Goal: Find specific page/section: Find specific page/section

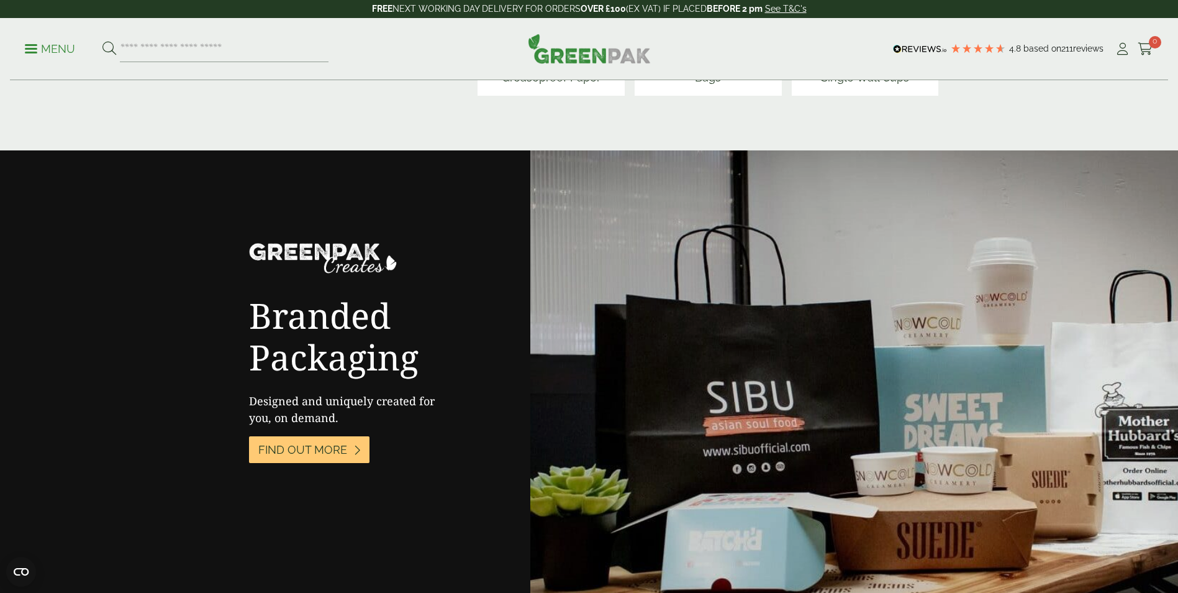
scroll to position [1926, 0]
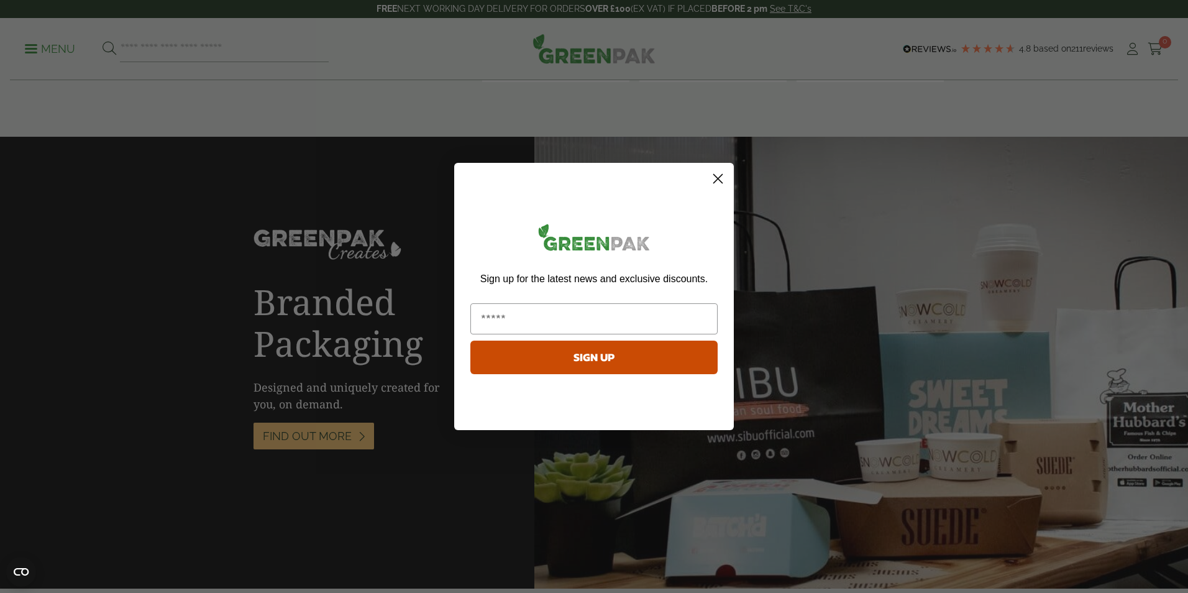
click at [714, 180] on circle "Close dialog" at bounding box center [717, 178] width 20 height 20
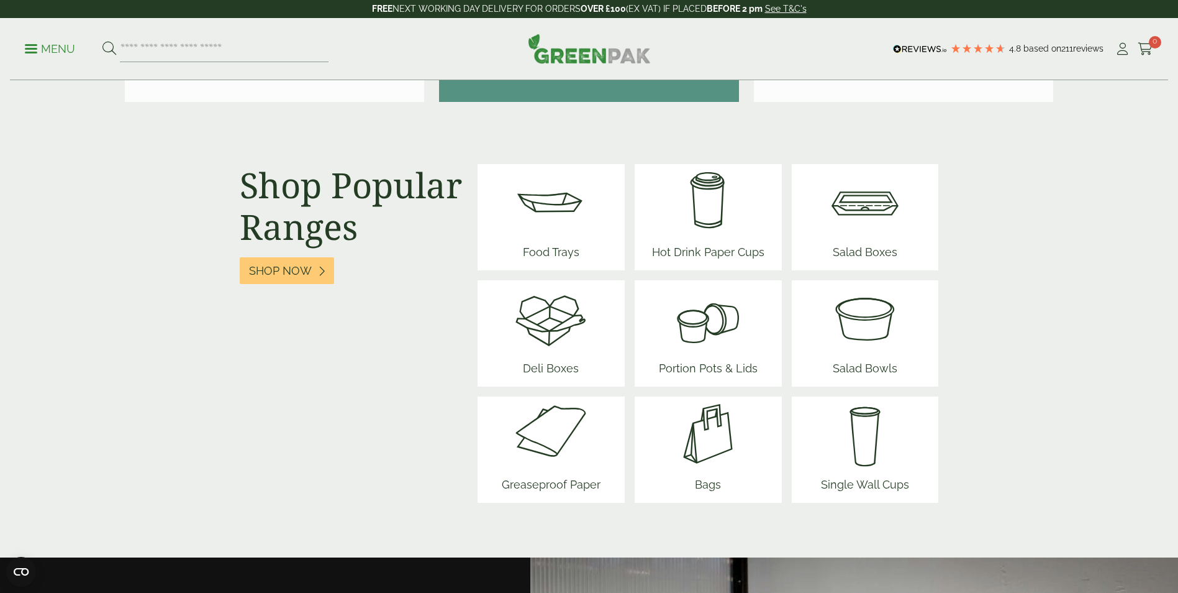
scroll to position [1491, 0]
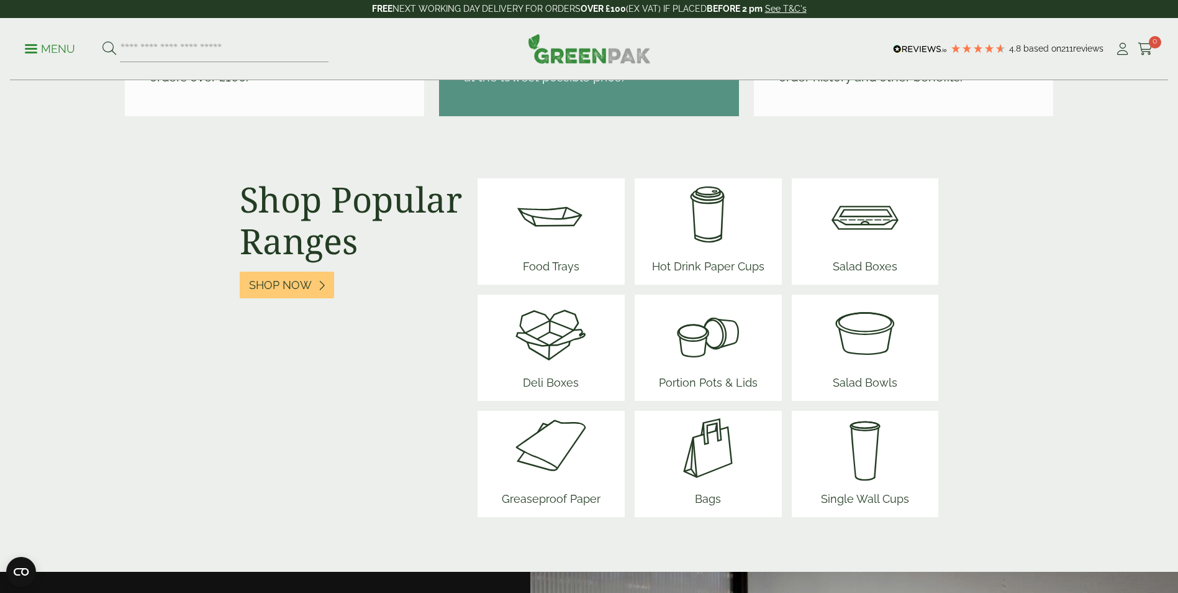
click at [576, 231] on img at bounding box center [551, 215] width 75 height 75
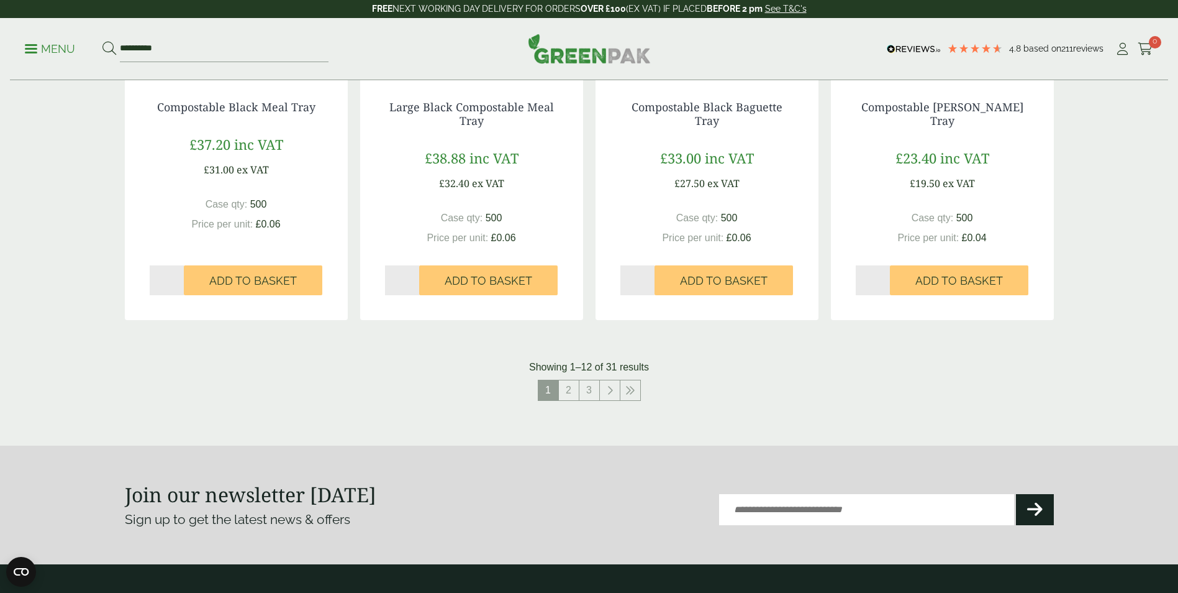
scroll to position [1429, 0]
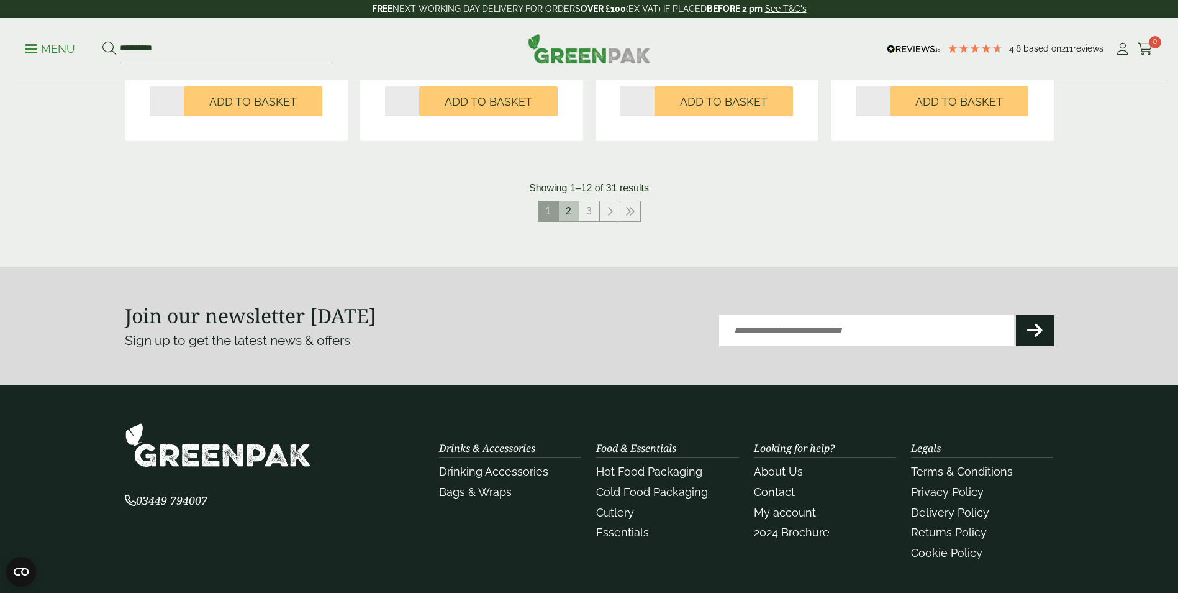
click at [567, 213] on link "2" at bounding box center [569, 211] width 20 height 20
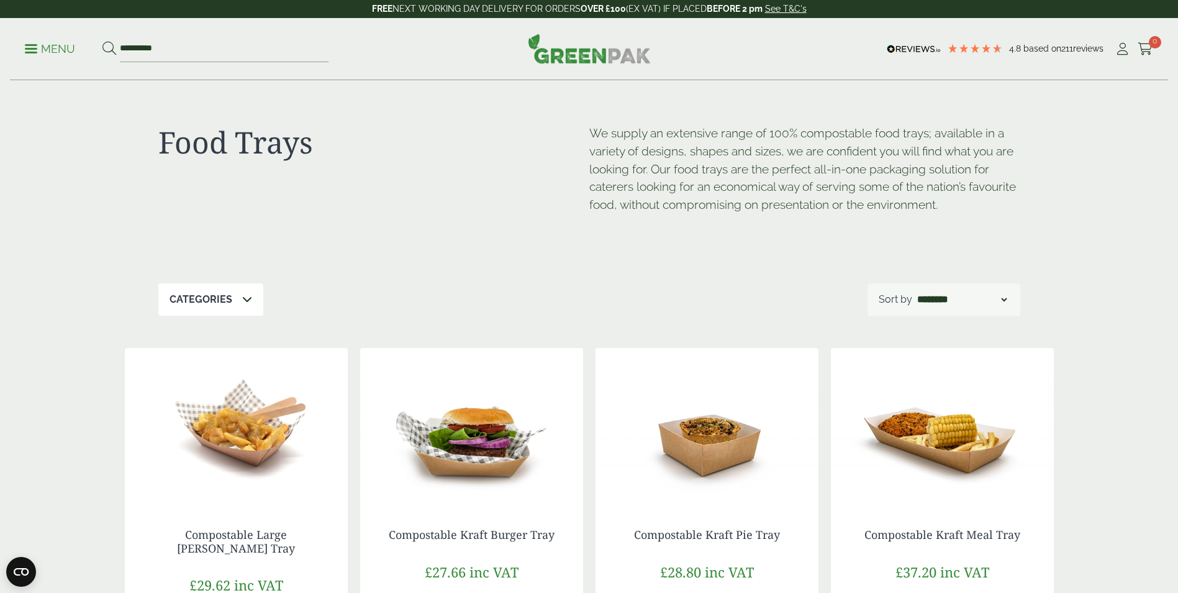
click at [48, 46] on p "Menu" at bounding box center [50, 49] width 50 height 15
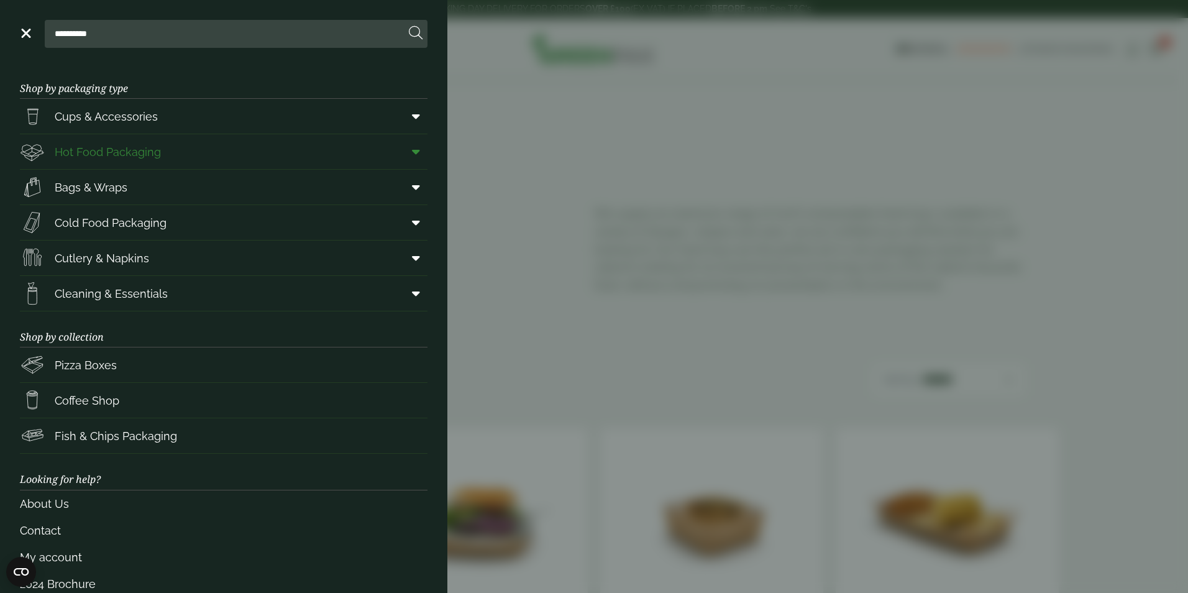
click at [110, 150] on span "Hot Food Packaging" at bounding box center [108, 151] width 106 height 17
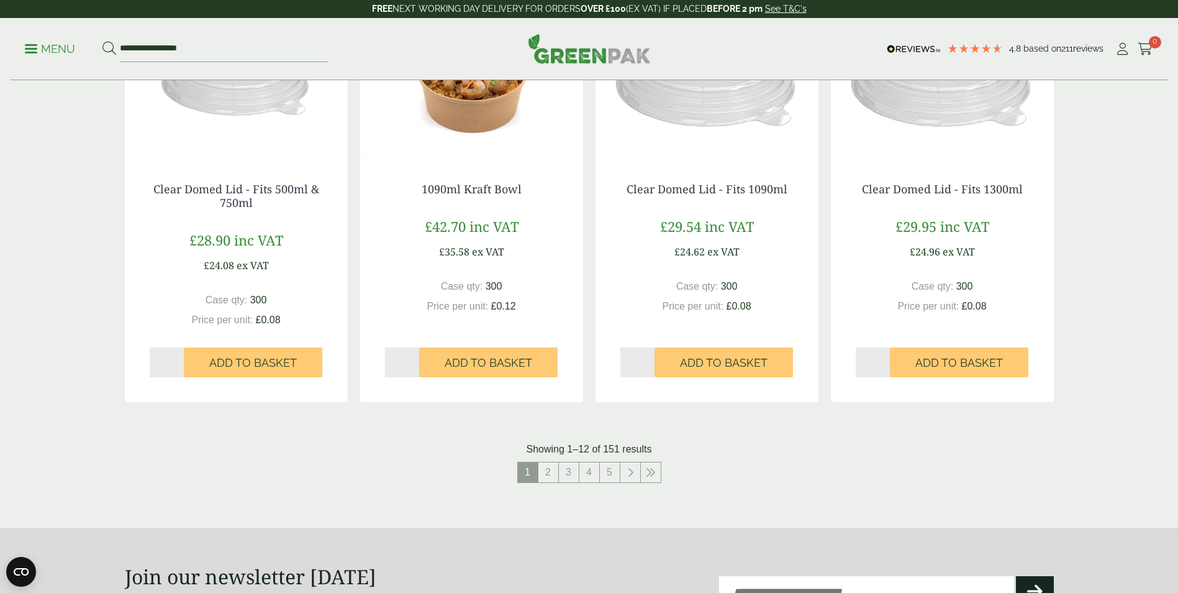
scroll to position [1242, 0]
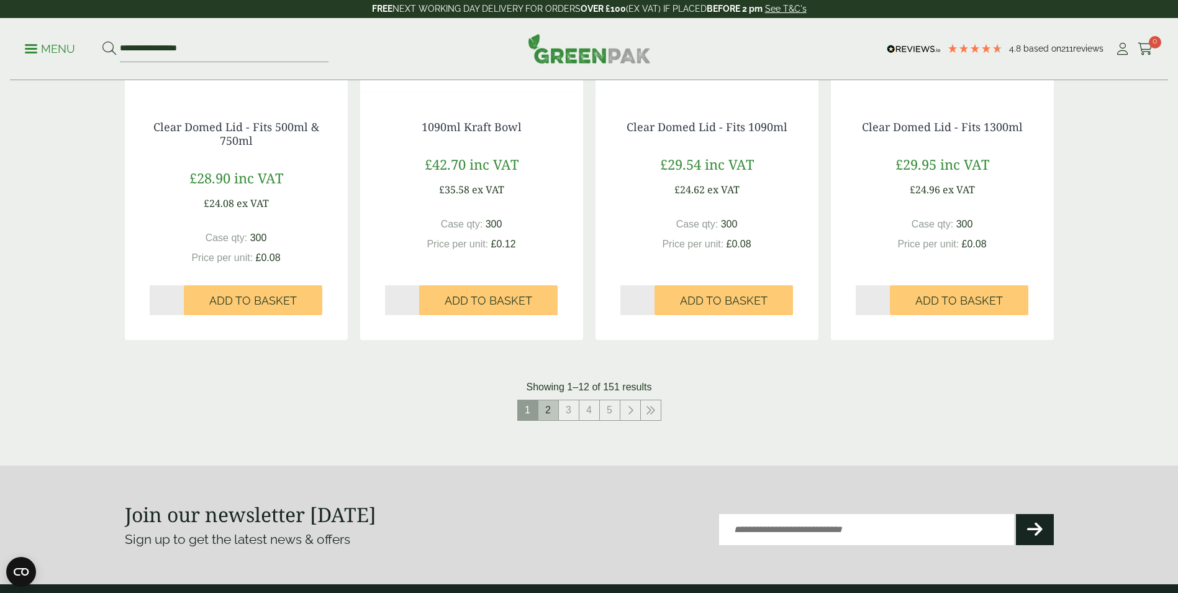
click at [547, 415] on link "2" at bounding box center [549, 410] width 20 height 20
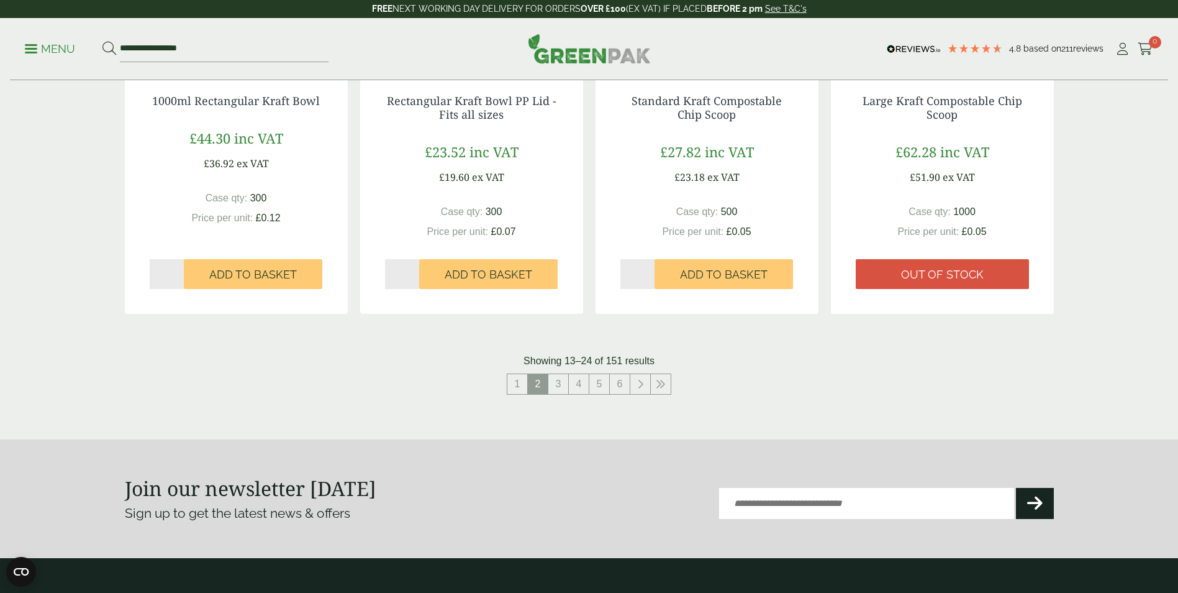
scroll to position [1304, 0]
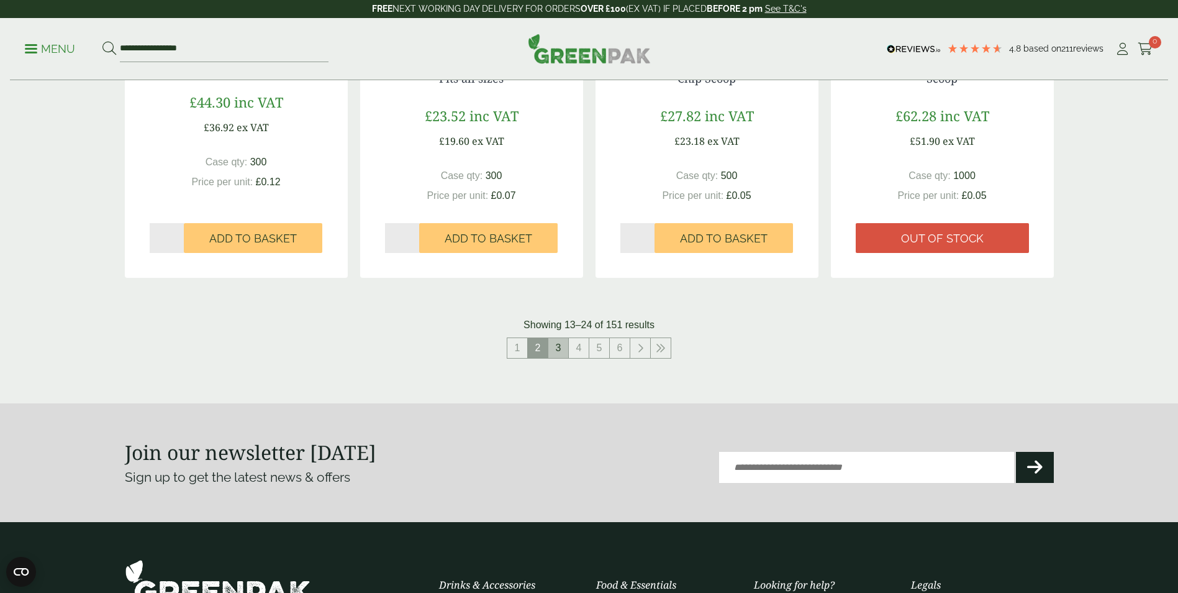
click at [562, 347] on link "3" at bounding box center [558, 348] width 20 height 20
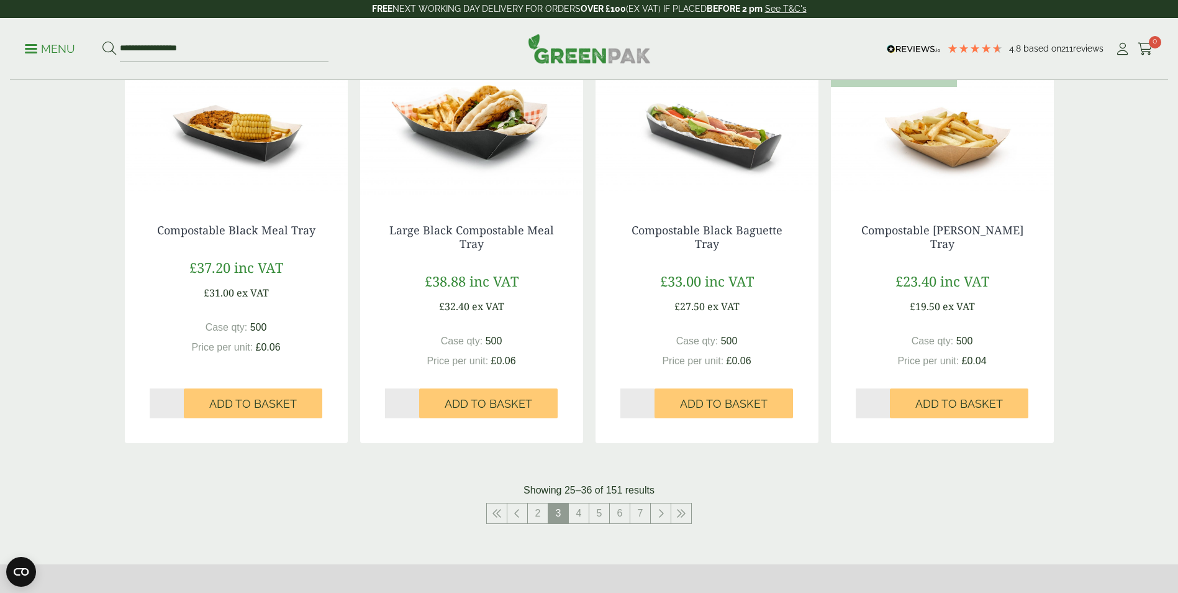
scroll to position [1367, 0]
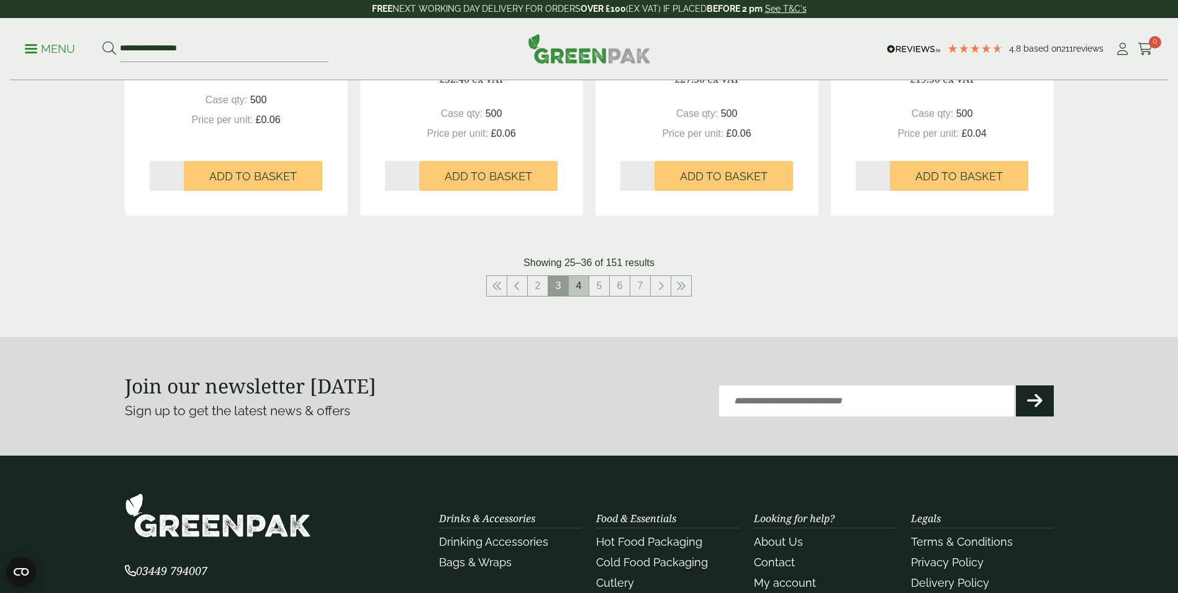
click at [580, 281] on link "4" at bounding box center [579, 286] width 20 height 20
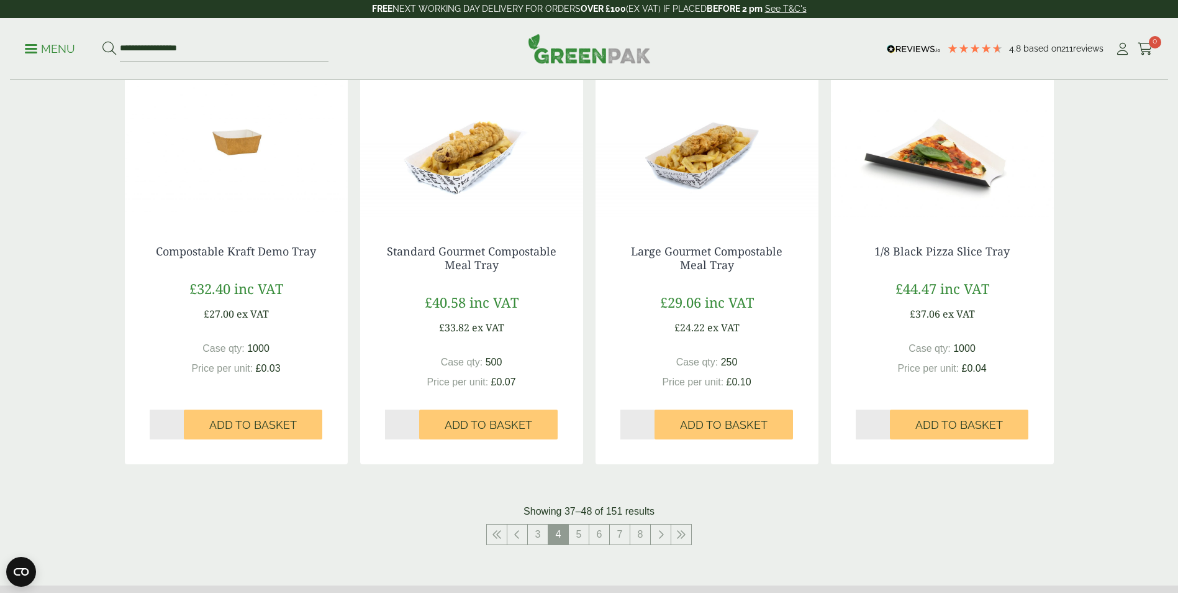
scroll to position [1429, 0]
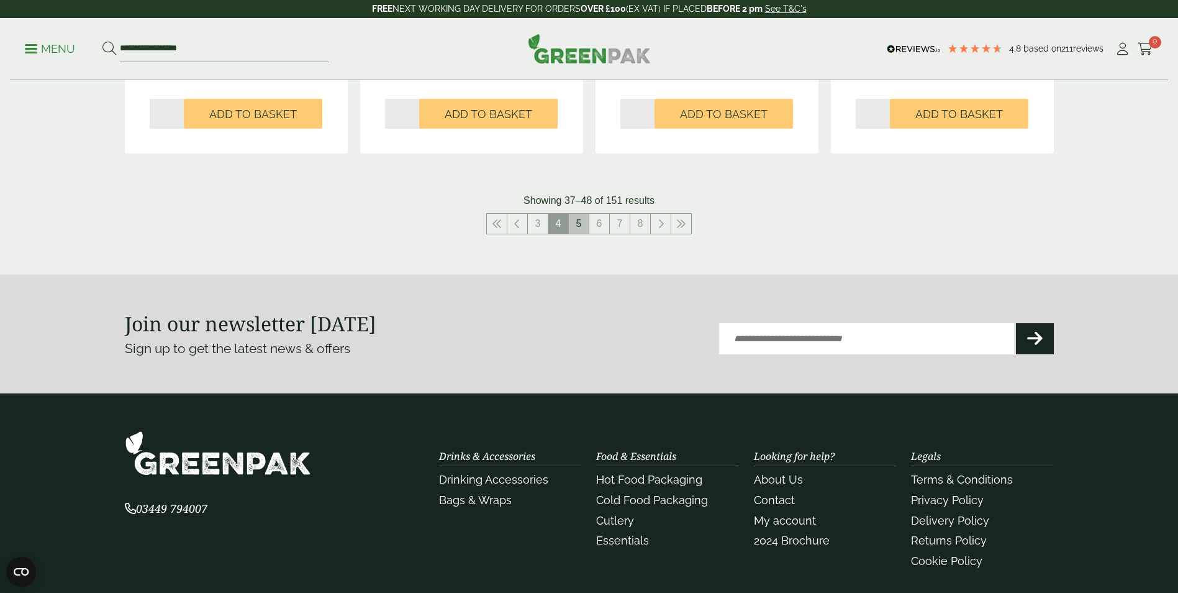
click at [587, 225] on link "5" at bounding box center [579, 224] width 20 height 20
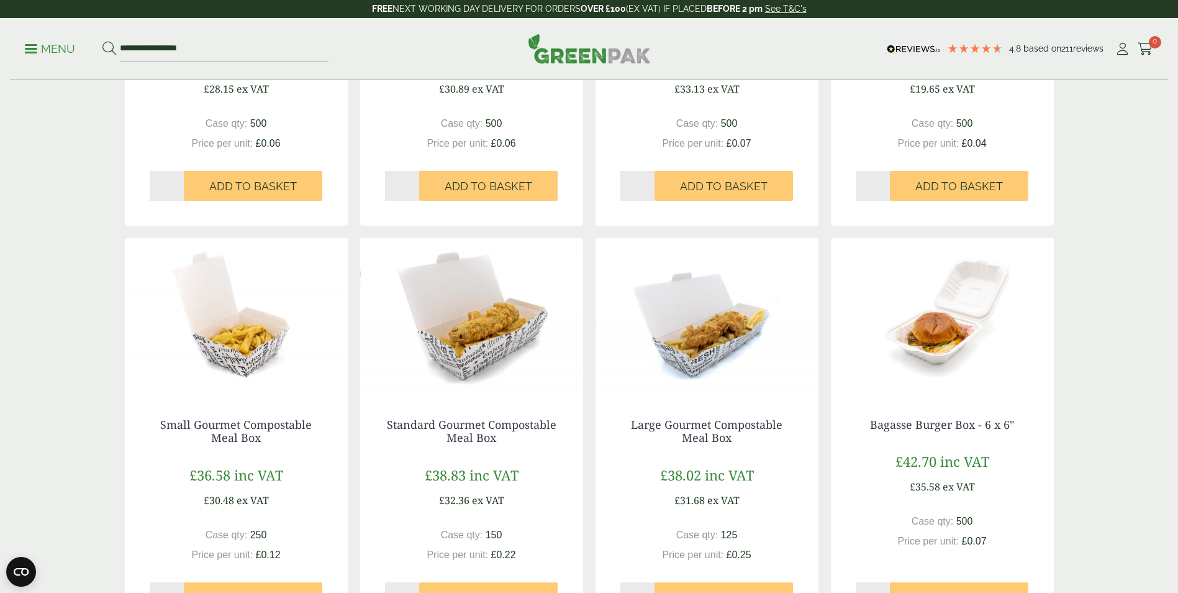
scroll to position [1180, 0]
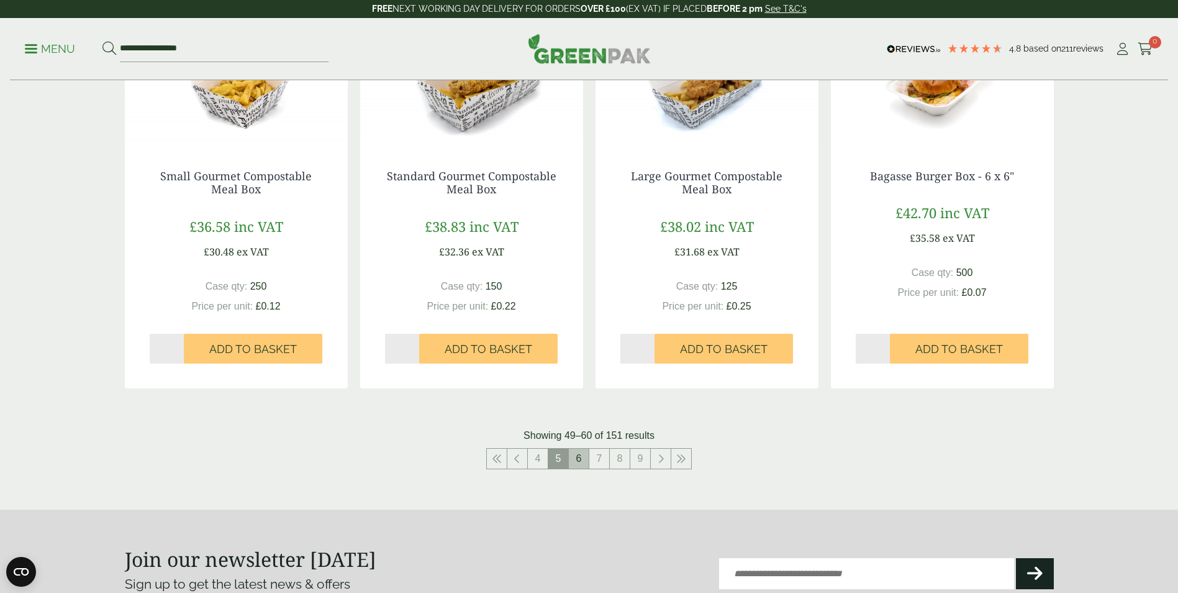
click at [579, 458] on link "6" at bounding box center [579, 458] width 20 height 20
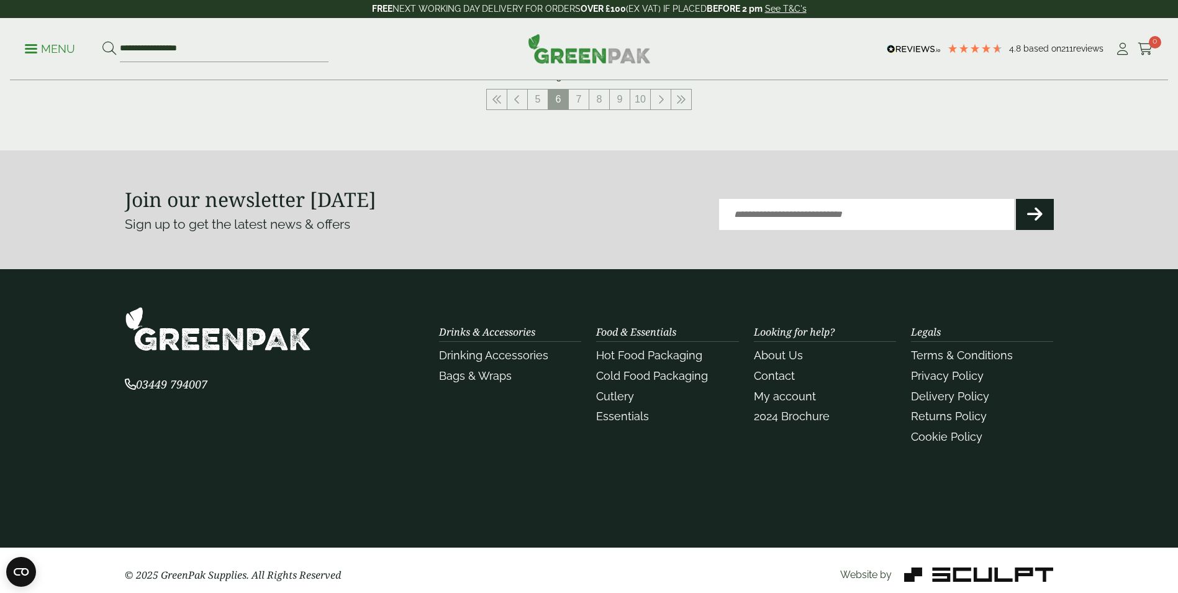
scroll to position [1304, 0]
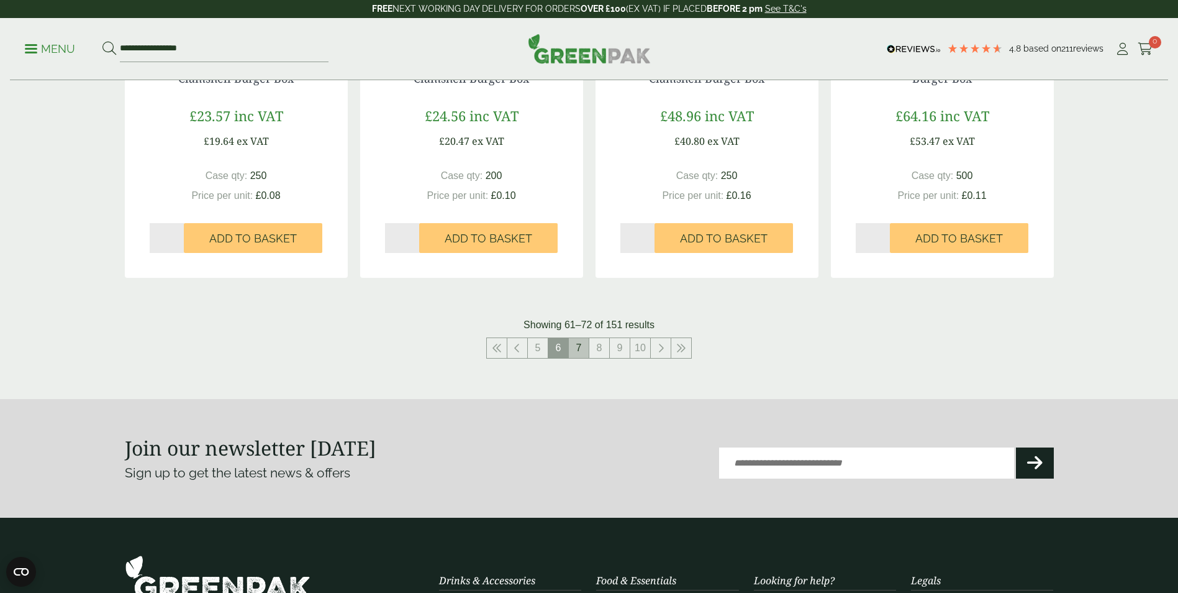
click at [581, 347] on link "7" at bounding box center [579, 348] width 20 height 20
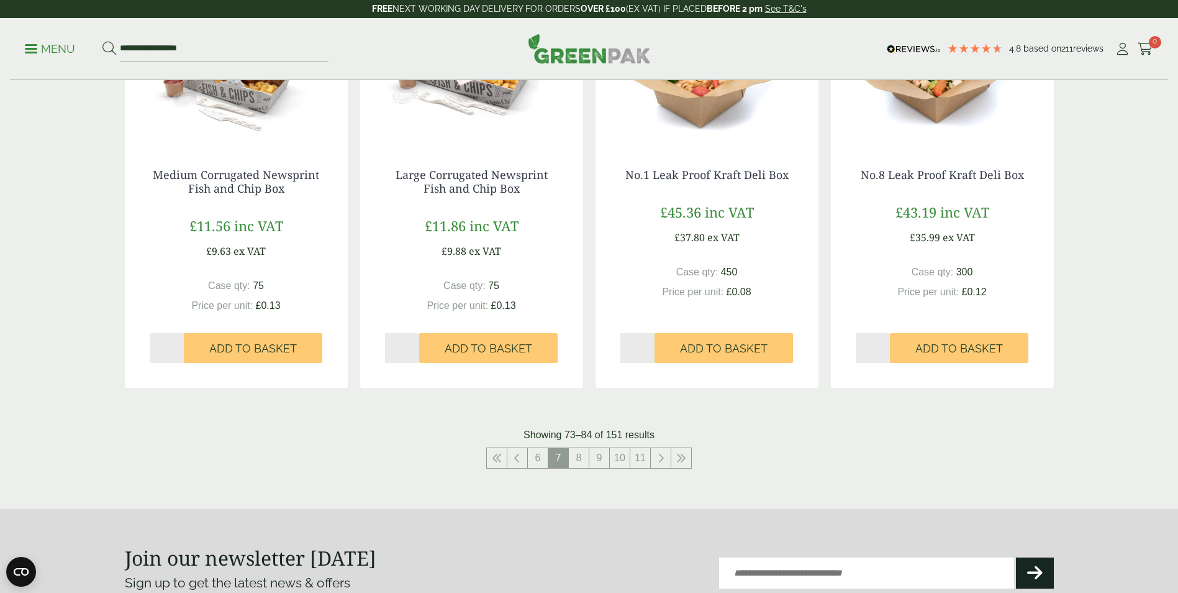
scroll to position [1304, 0]
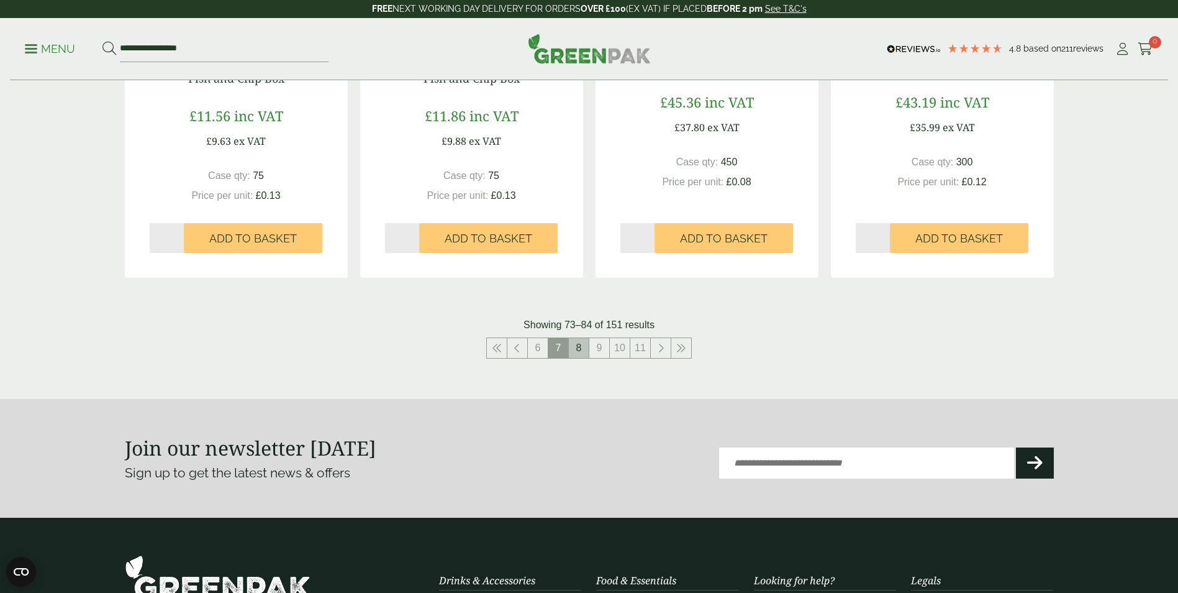
click at [580, 350] on link "8" at bounding box center [579, 348] width 20 height 20
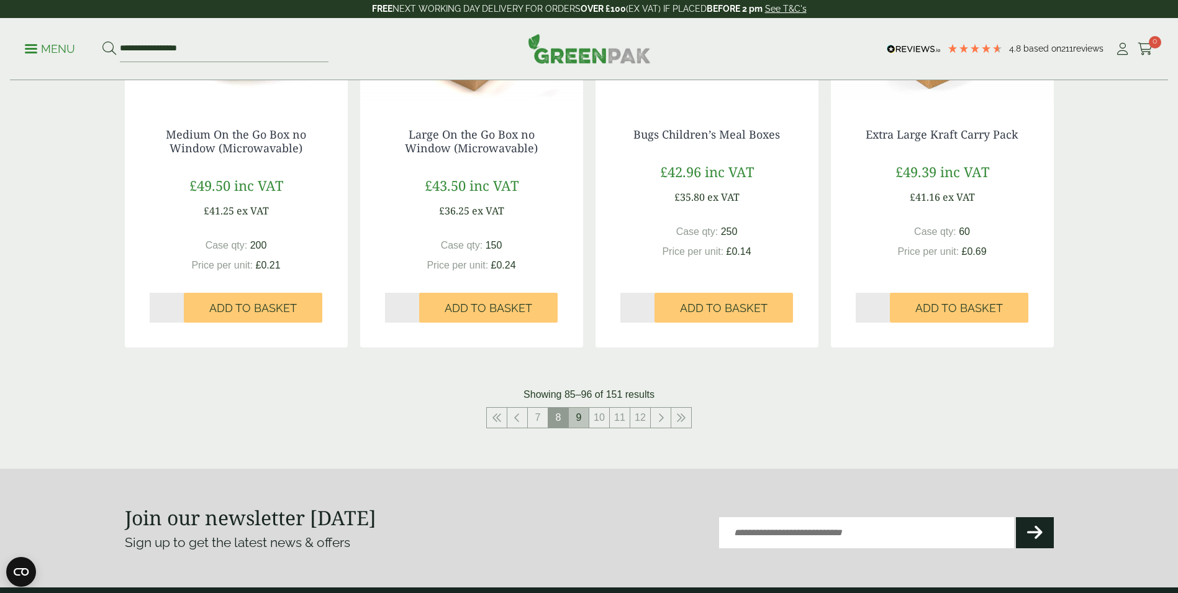
scroll to position [1367, 0]
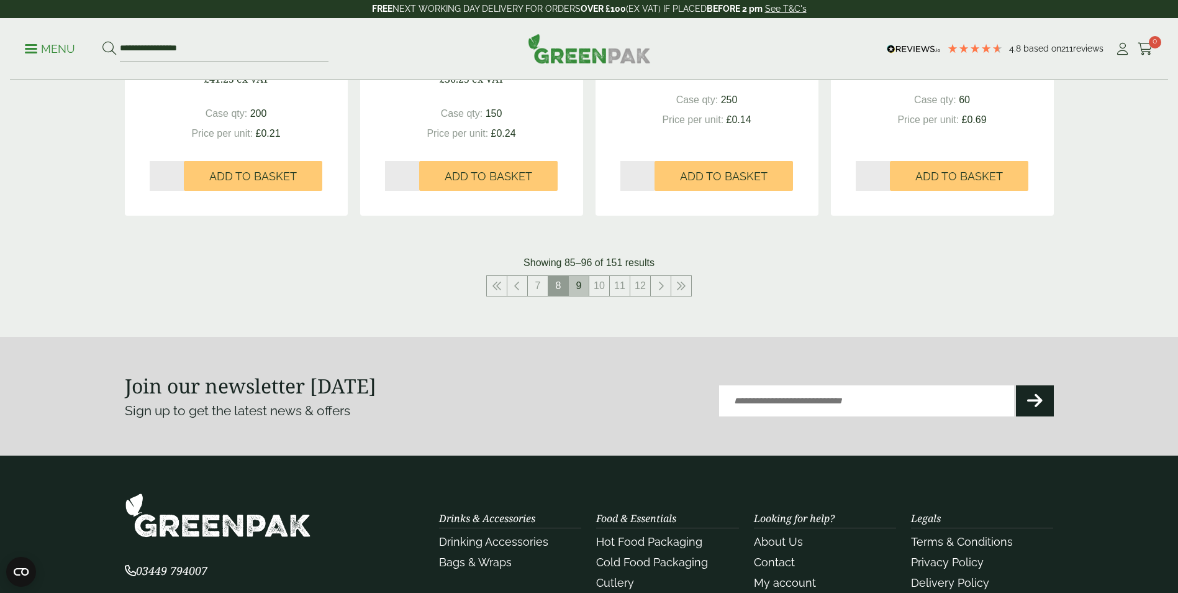
click at [579, 289] on link "9" at bounding box center [579, 286] width 20 height 20
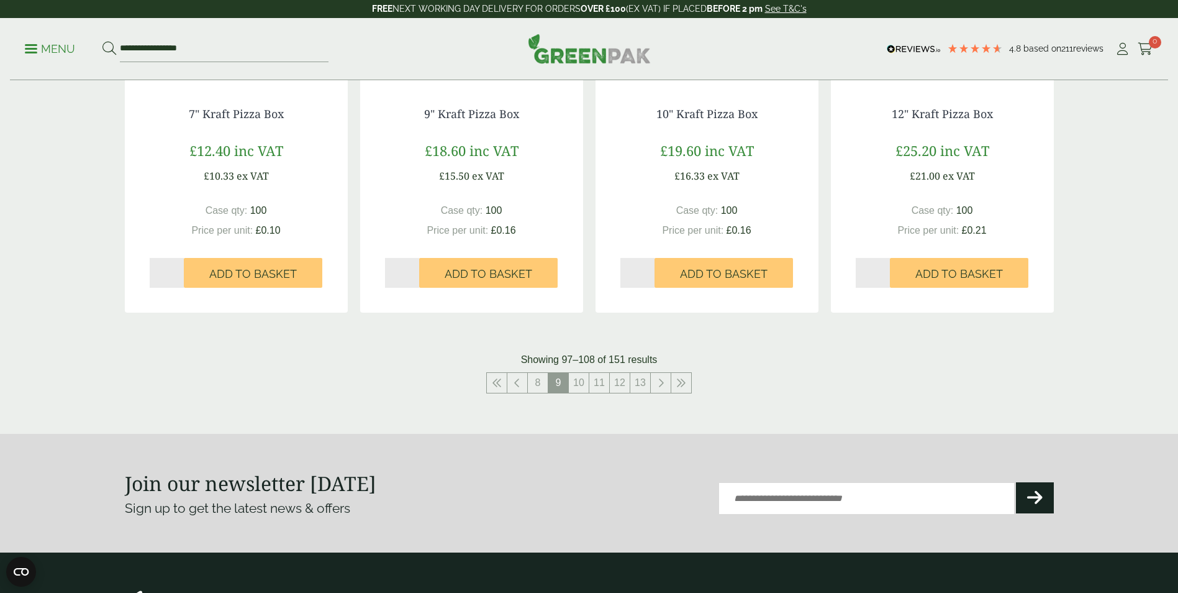
scroll to position [1491, 0]
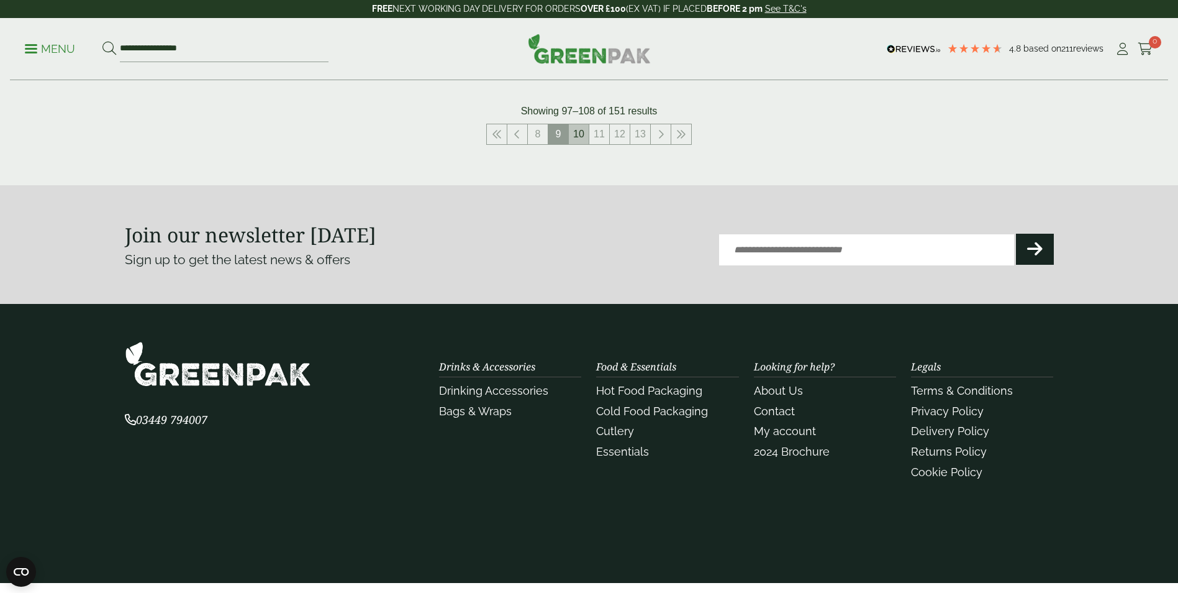
click at [582, 129] on link "10" at bounding box center [579, 134] width 20 height 20
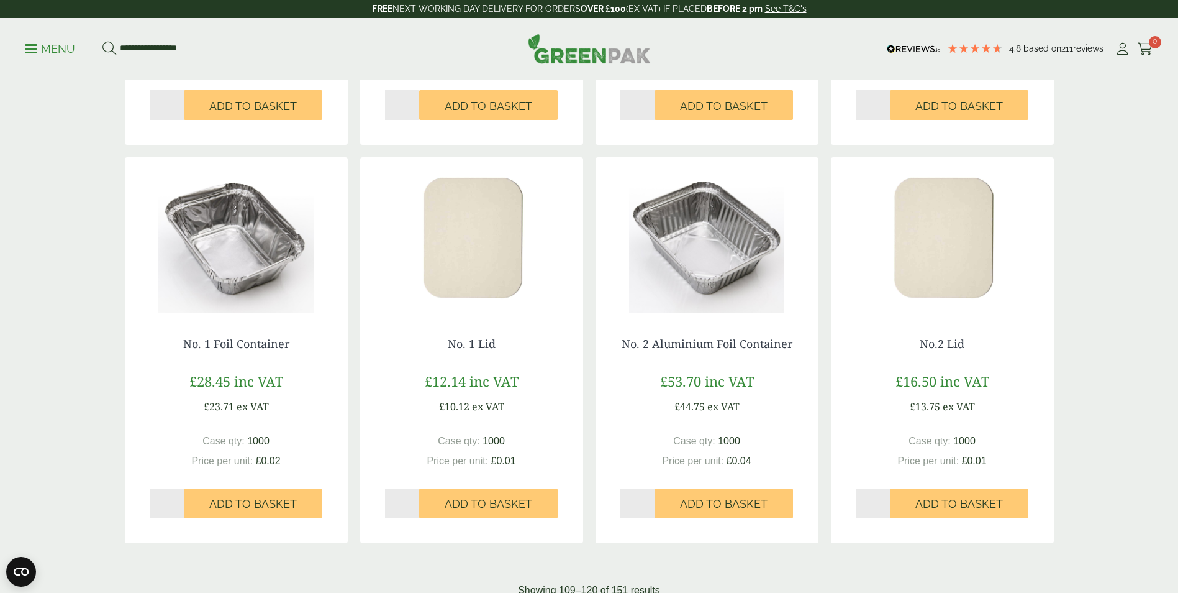
scroll to position [1367, 0]
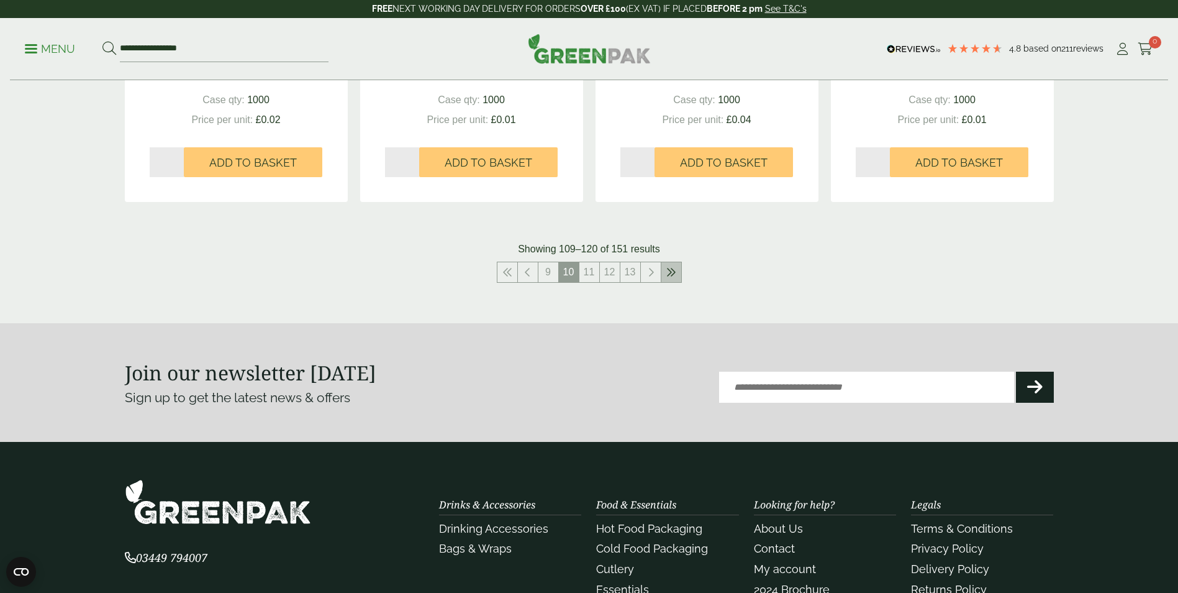
click at [675, 278] on link at bounding box center [672, 272] width 20 height 20
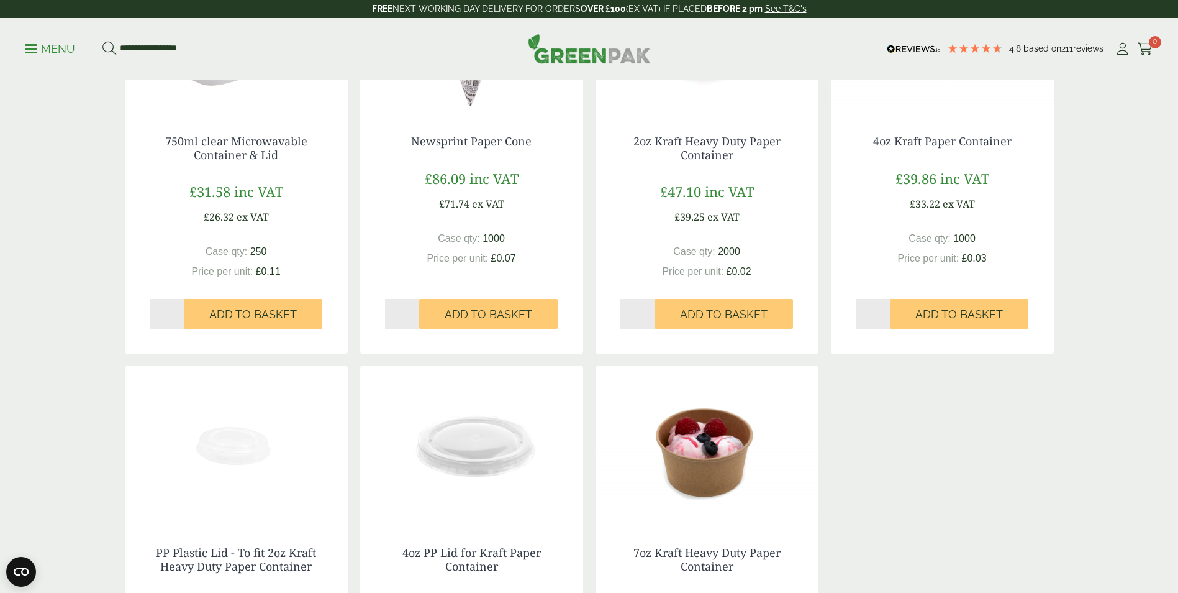
scroll to position [716, 0]
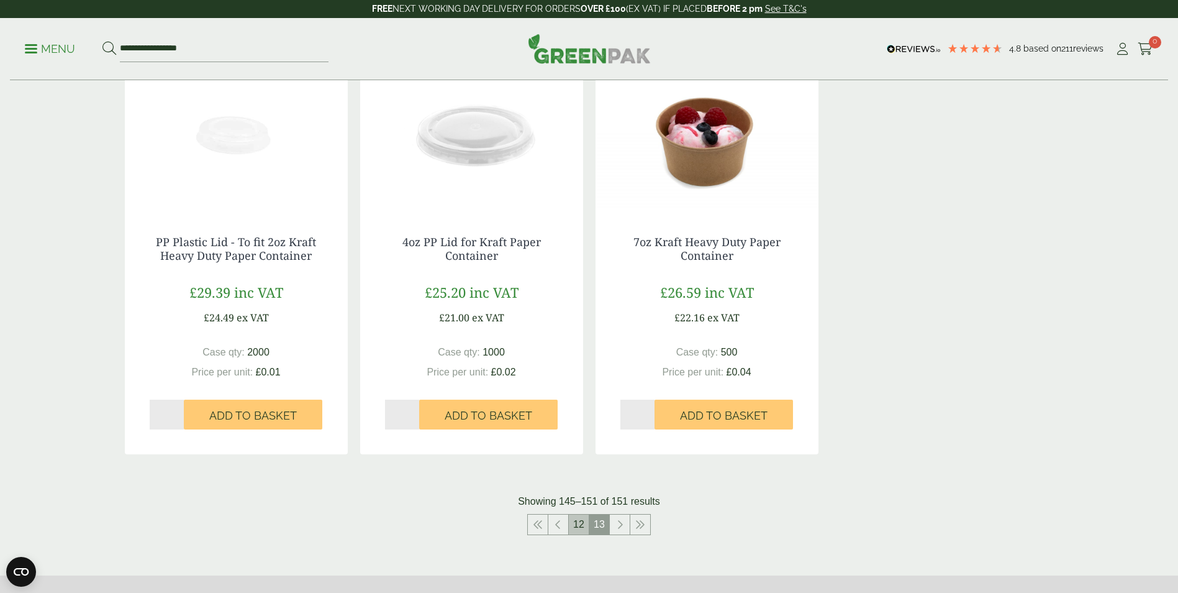
click at [583, 526] on link "12" at bounding box center [579, 524] width 20 height 20
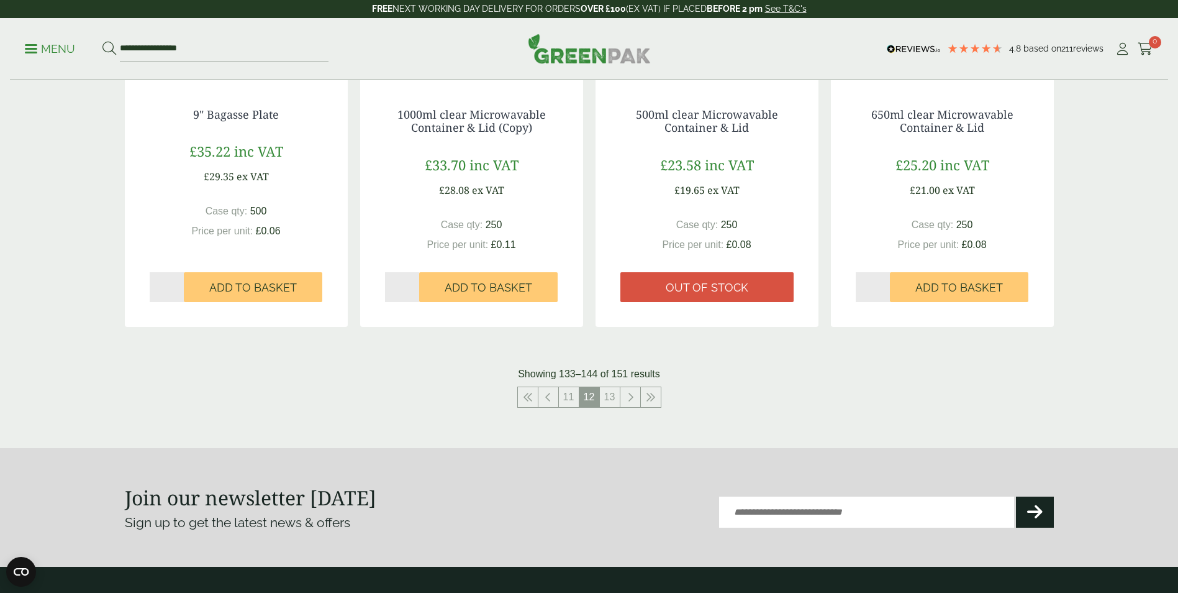
scroll to position [1275, 0]
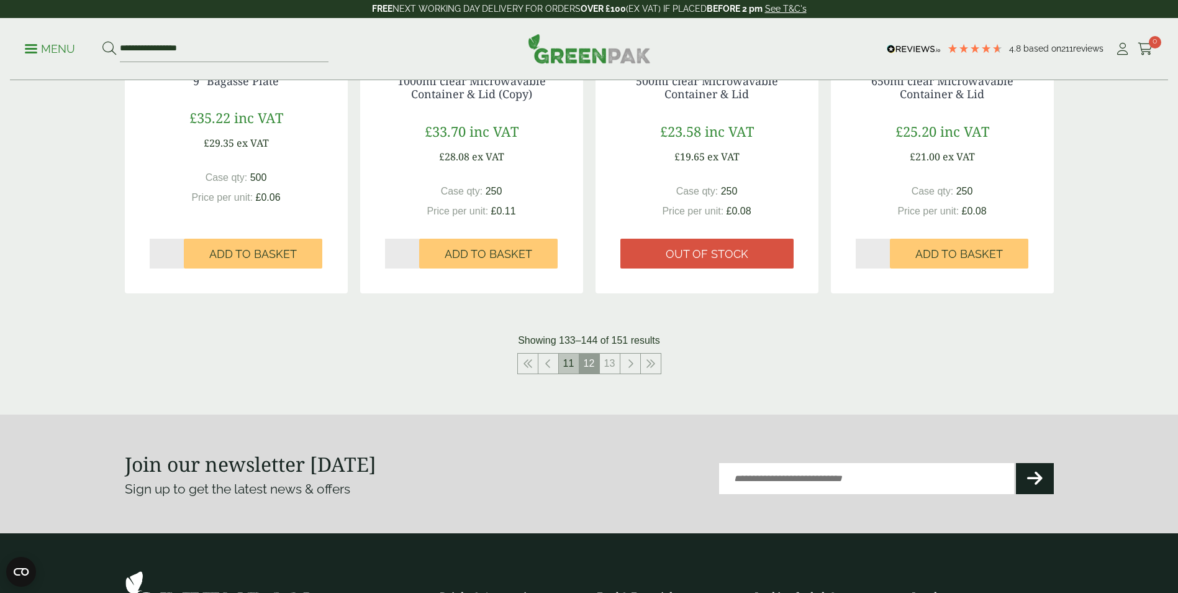
click at [573, 365] on link "11" at bounding box center [569, 363] width 20 height 20
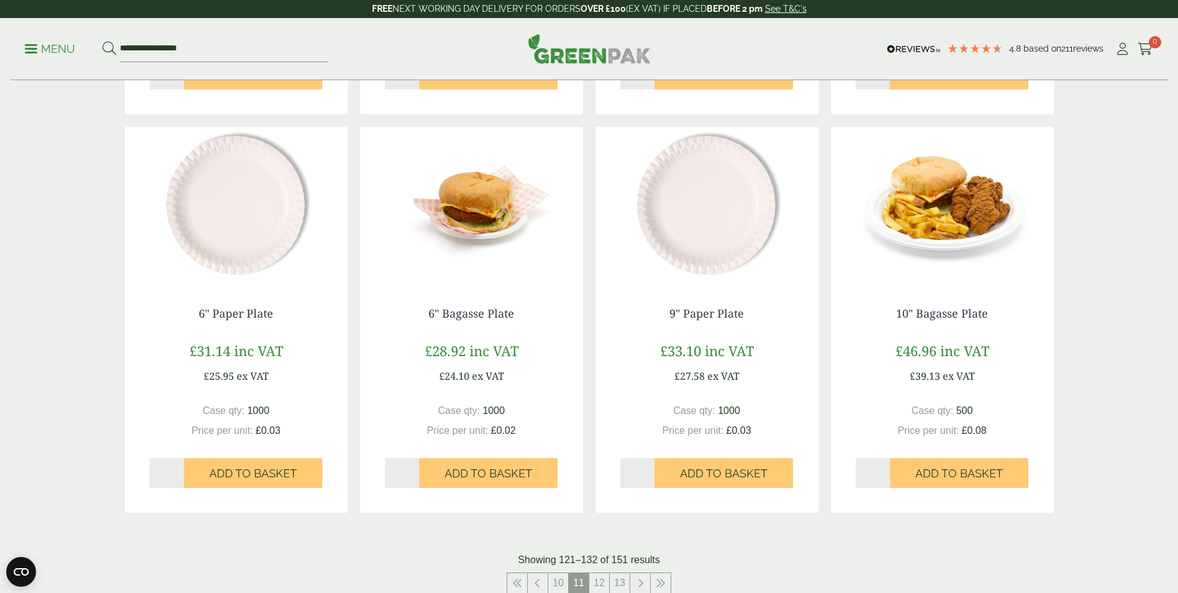
scroll to position [1367, 0]
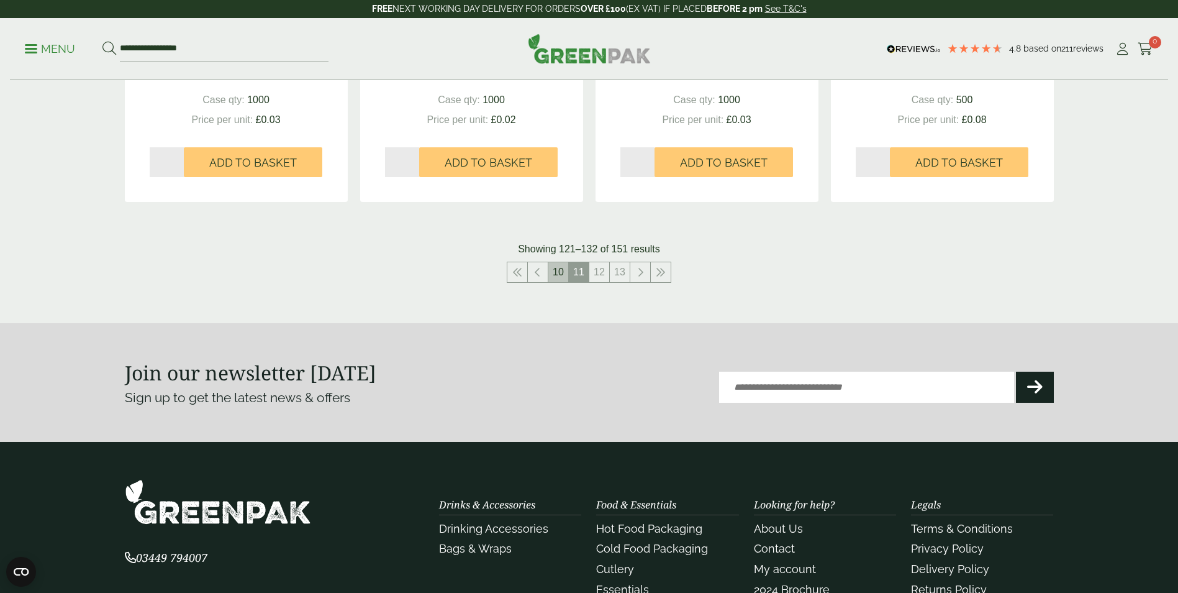
click at [558, 272] on link "10" at bounding box center [558, 272] width 20 height 20
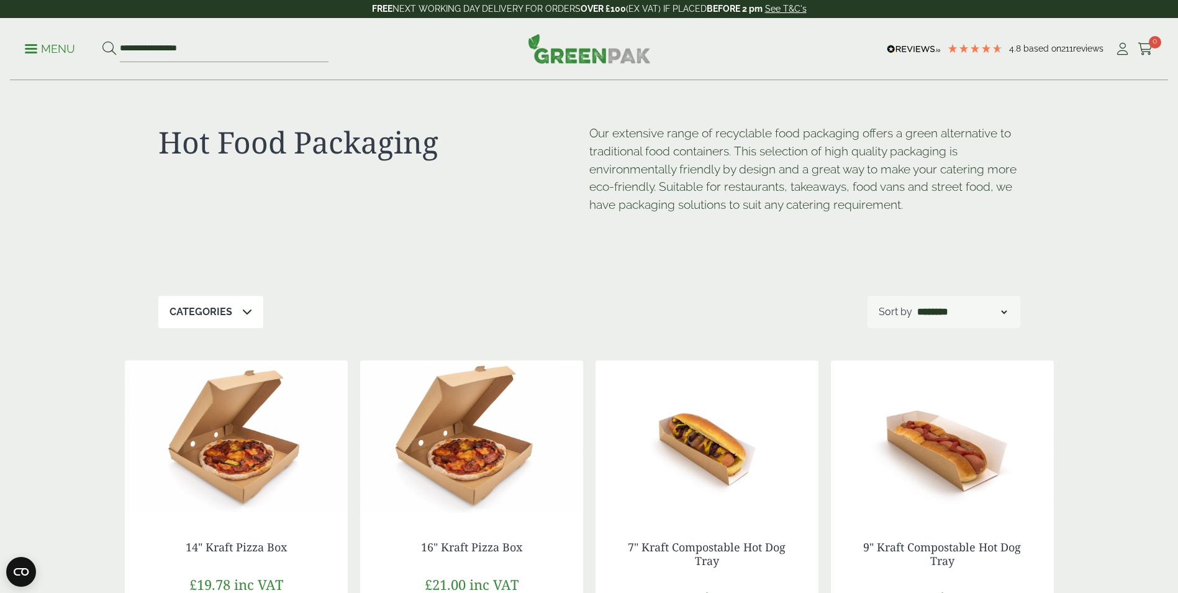
click at [32, 48] on span at bounding box center [31, 49] width 12 height 2
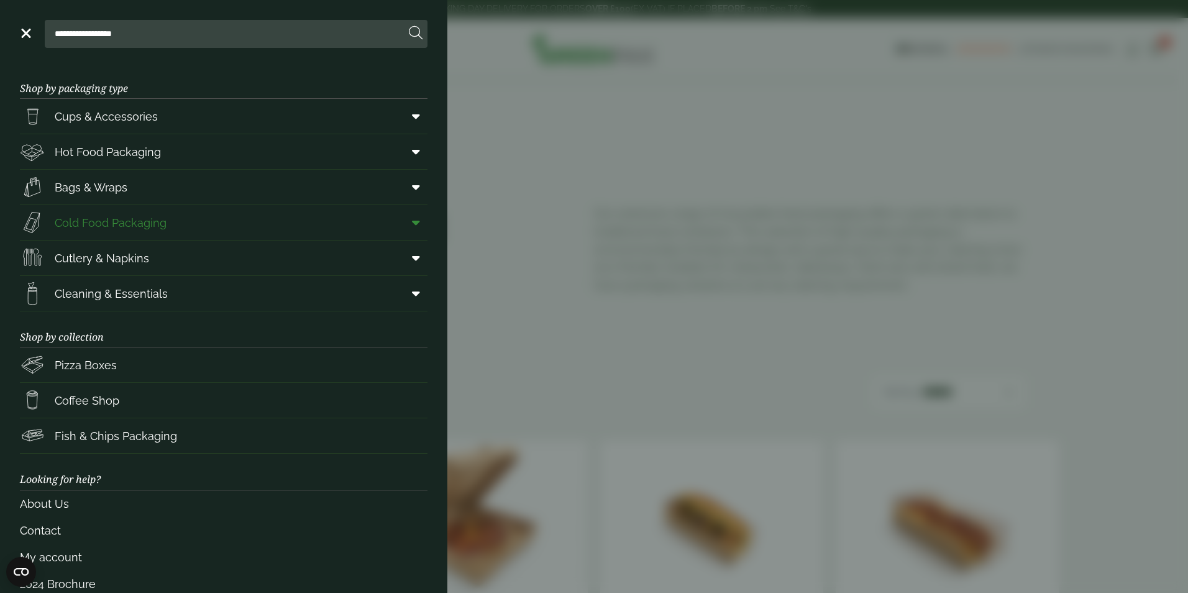
click at [109, 226] on span "Cold Food Packaging" at bounding box center [111, 222] width 112 height 17
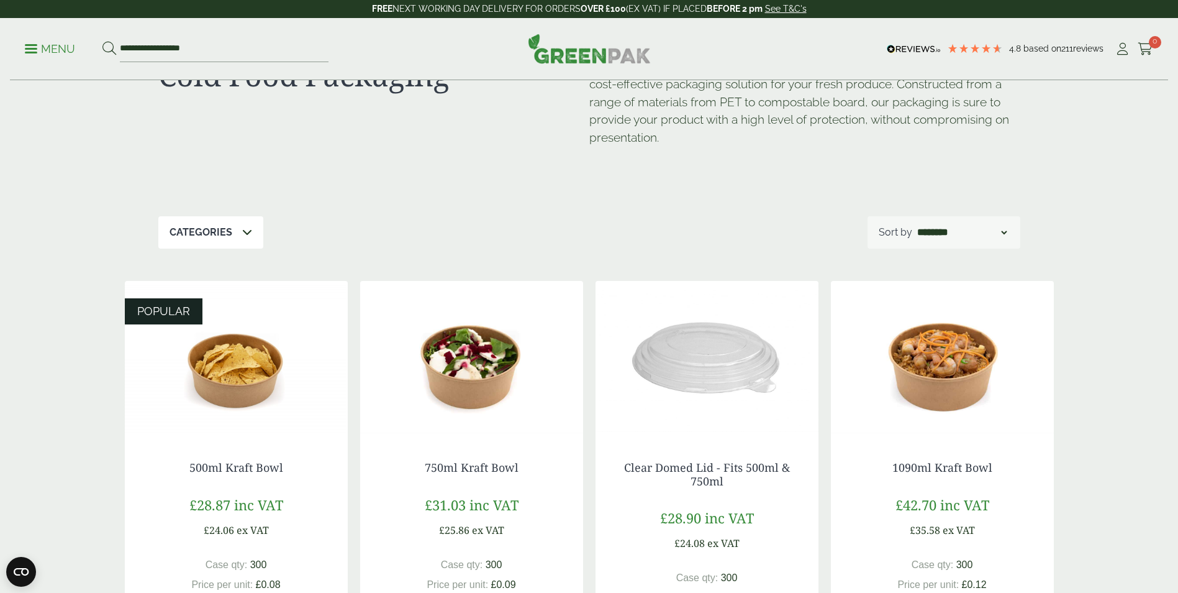
scroll to position [62, 0]
